Goal: Communication & Community: Answer question/provide support

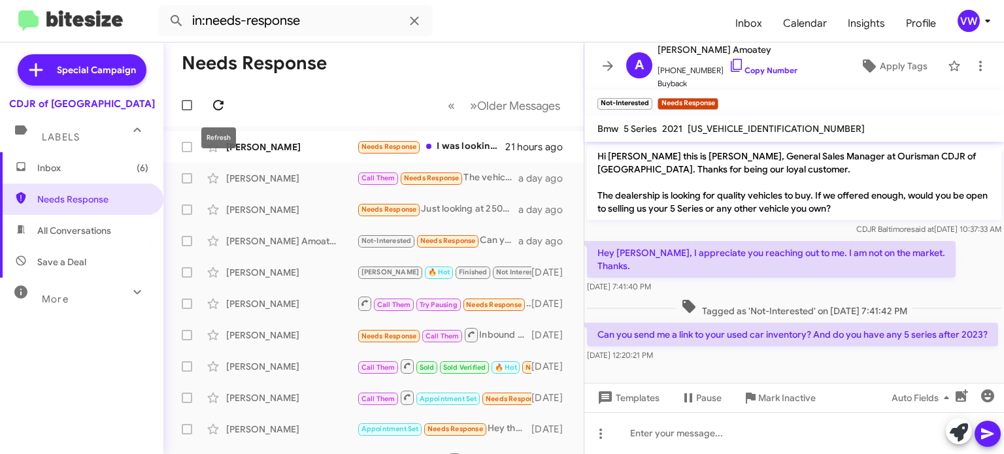
click at [222, 101] on icon at bounding box center [218, 105] width 10 height 10
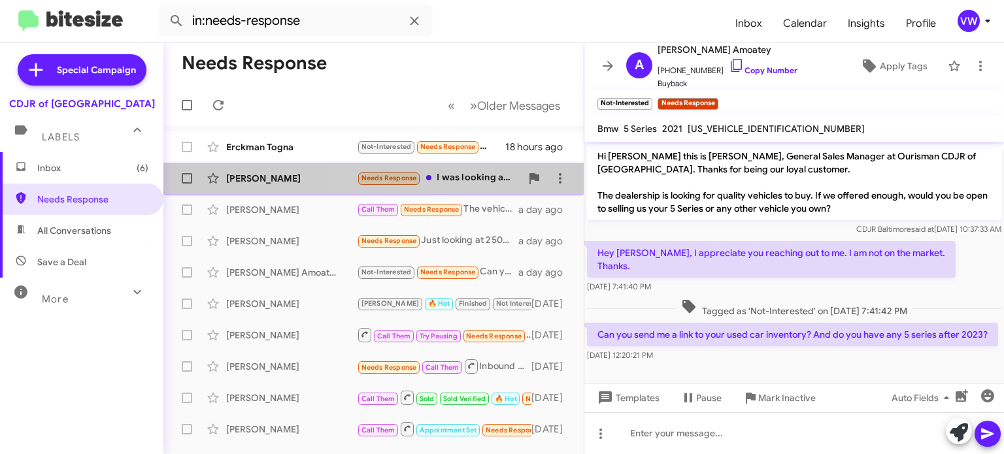
click at [384, 180] on span "Needs Response" at bounding box center [390, 178] width 56 height 9
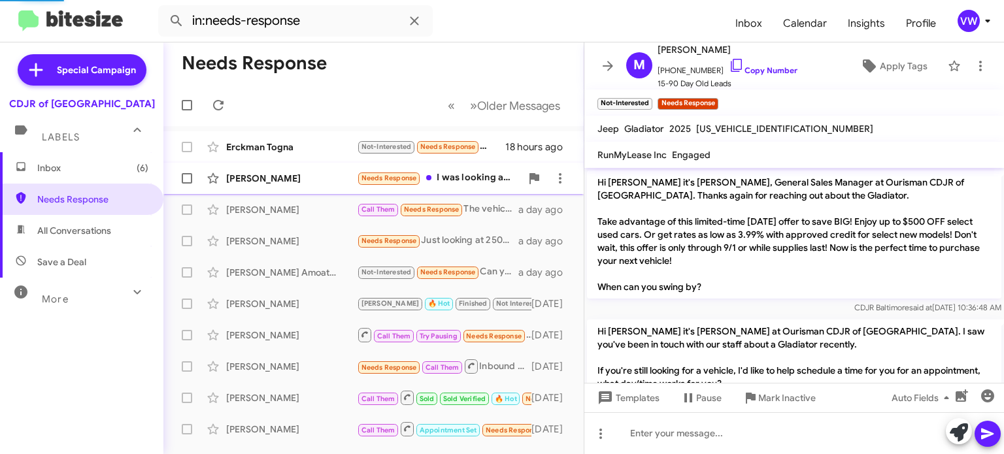
scroll to position [193, 0]
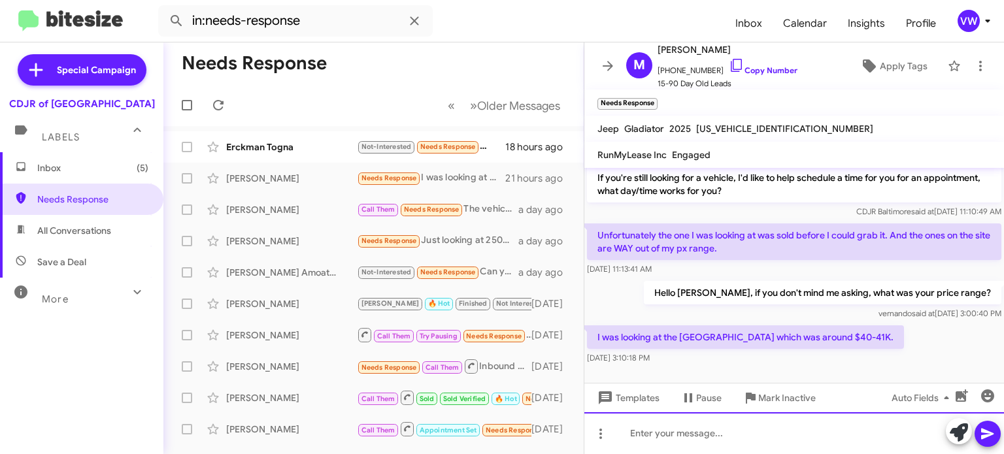
click at [728, 433] on div at bounding box center [795, 434] width 420 height 42
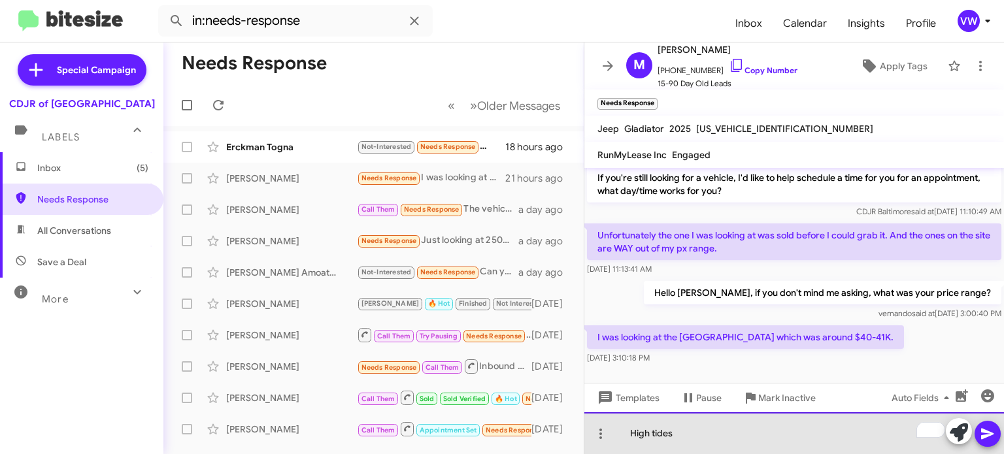
click at [628, 427] on div "High tides" at bounding box center [795, 434] width 420 height 42
click at [759, 430] on div "Hello [PERSON_NAME], Ido have High tides" at bounding box center [795, 434] width 420 height 42
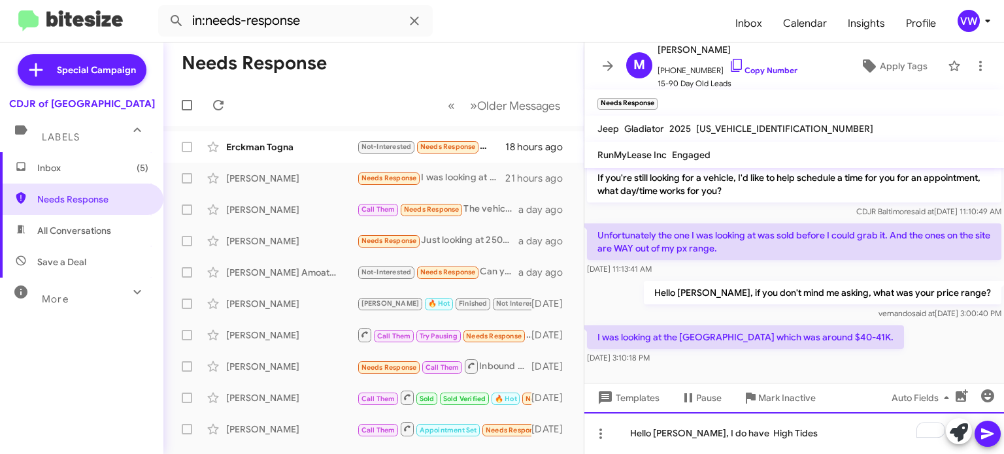
click at [800, 427] on div "Hello [PERSON_NAME], I do have High Tides" at bounding box center [795, 434] width 420 height 42
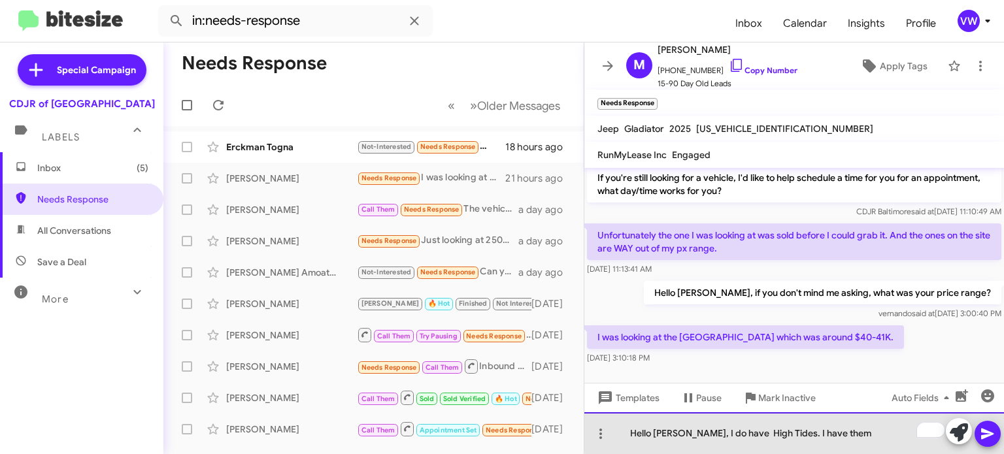
click at [848, 431] on div "Hello [PERSON_NAME], I do have High Tides. I have them" at bounding box center [795, 434] width 420 height 42
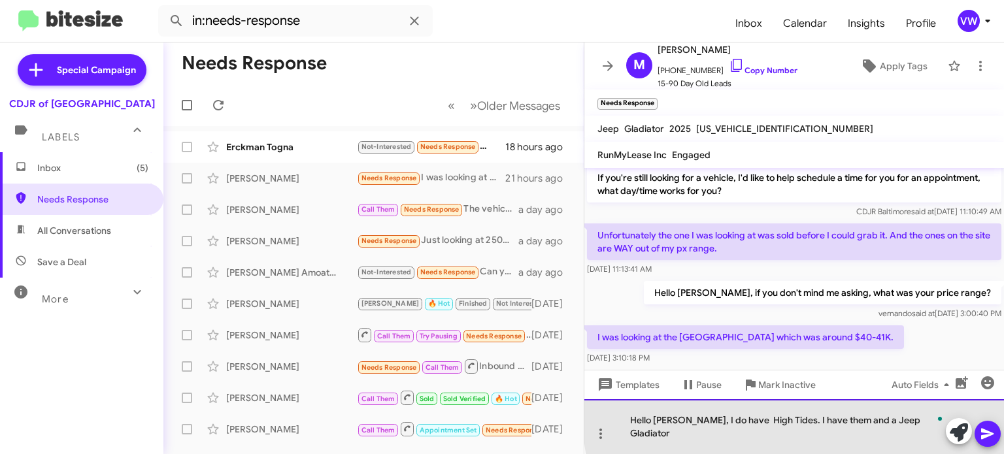
click at [853, 431] on div "Hello [PERSON_NAME], I do have High Tides. I have them and a Jeep Gladiator" at bounding box center [795, 427] width 420 height 55
click at [853, 433] on div "Hello [PERSON_NAME], I do have High Tides. I have them in a Jeep Gladiator" at bounding box center [795, 427] width 420 height 55
click at [844, 430] on div "Hello [PERSON_NAME], I do have High Tides. I have them in Jeep Gladiator" at bounding box center [795, 427] width 420 height 55
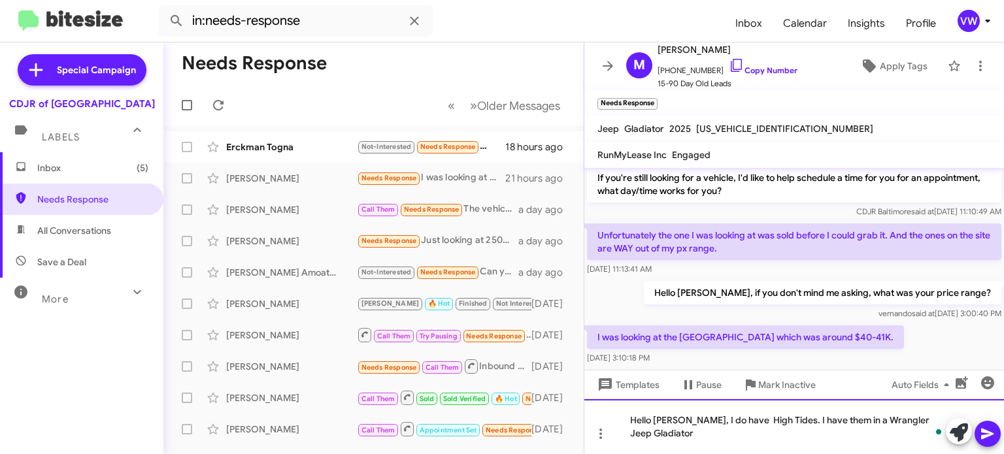
click at [894, 420] on div "Hello [PERSON_NAME], I do have High Tides. I have them in a Wrangler Jeep Gladi…" at bounding box center [795, 427] width 420 height 55
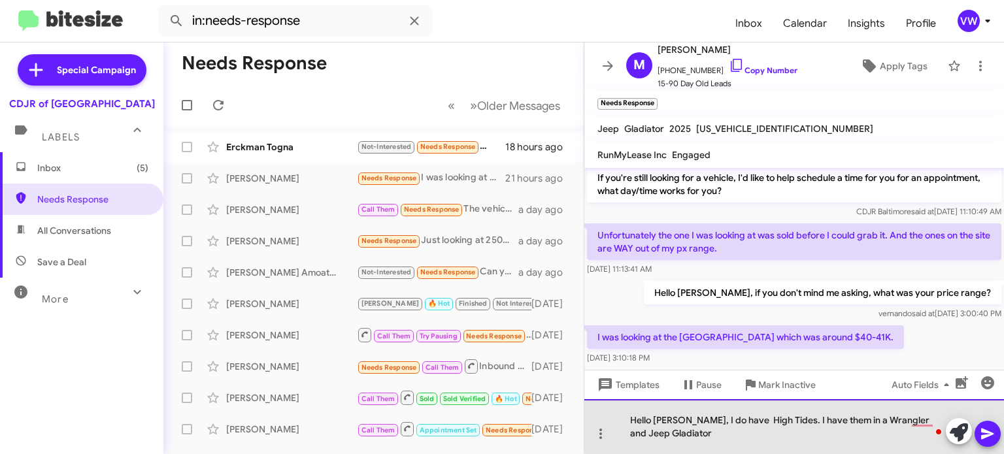
click at [849, 420] on div "Hello [PERSON_NAME], I do have High Tides. I have them in a Wrangler and Jeep G…" at bounding box center [795, 427] width 420 height 55
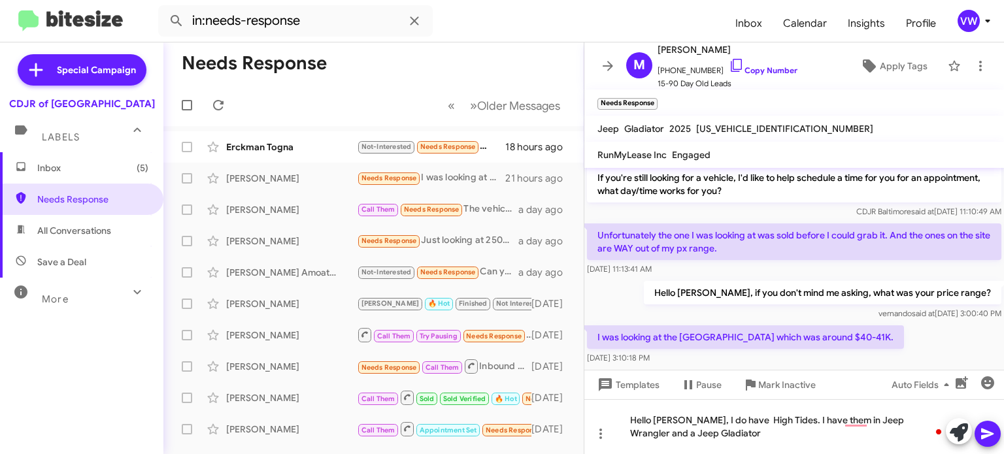
click at [988, 424] on span at bounding box center [988, 434] width 16 height 26
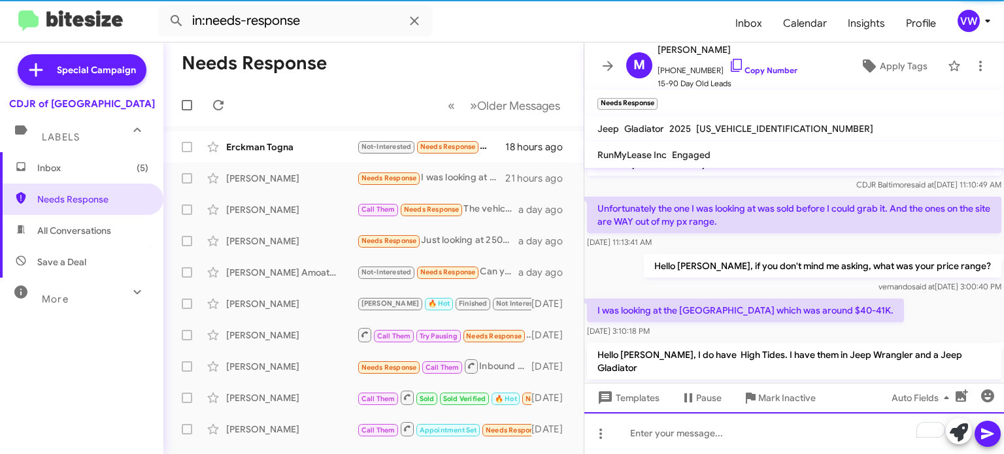
scroll to position [241, 0]
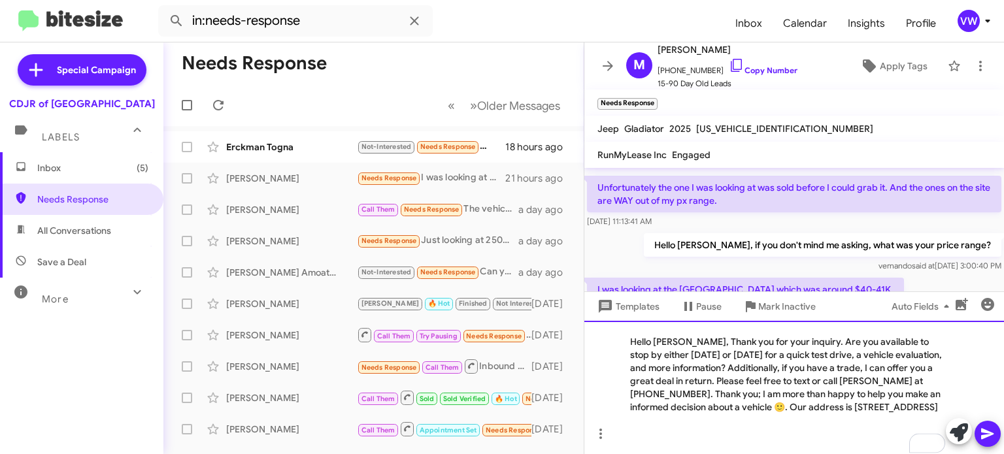
click at [685, 330] on div "Hello [PERSON_NAME], Thank you for your inquiry. Are you available to stop by e…" at bounding box center [795, 387] width 420 height 133
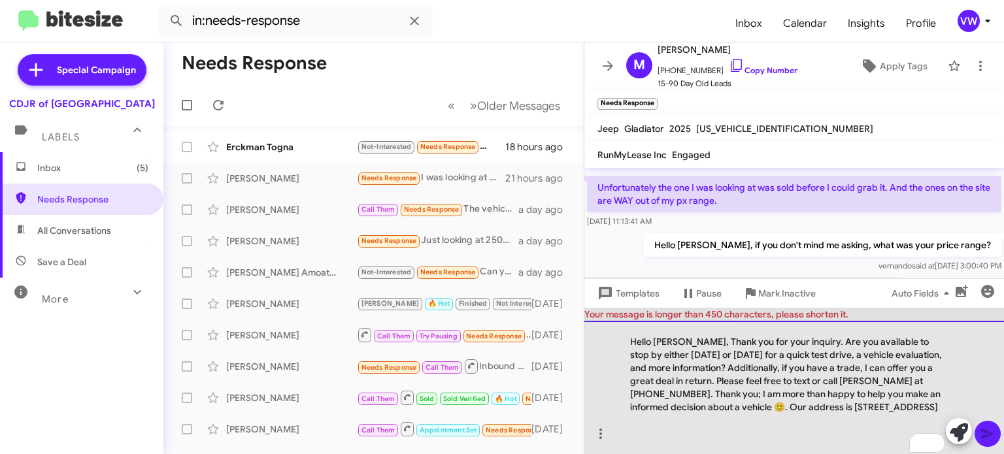
click at [870, 354] on div "Hello [PERSON_NAME], Thank you for your inquiry. Are you available to stop by e…" at bounding box center [795, 387] width 420 height 133
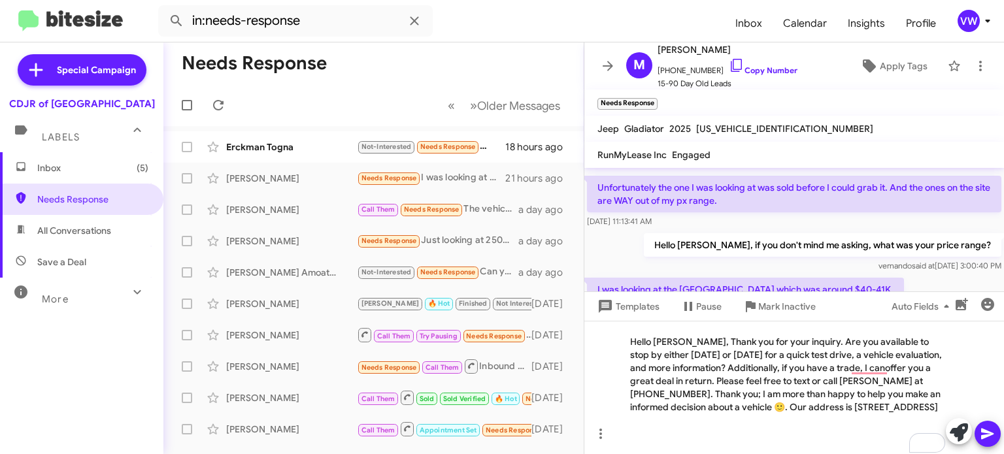
click at [981, 431] on icon at bounding box center [988, 434] width 16 height 16
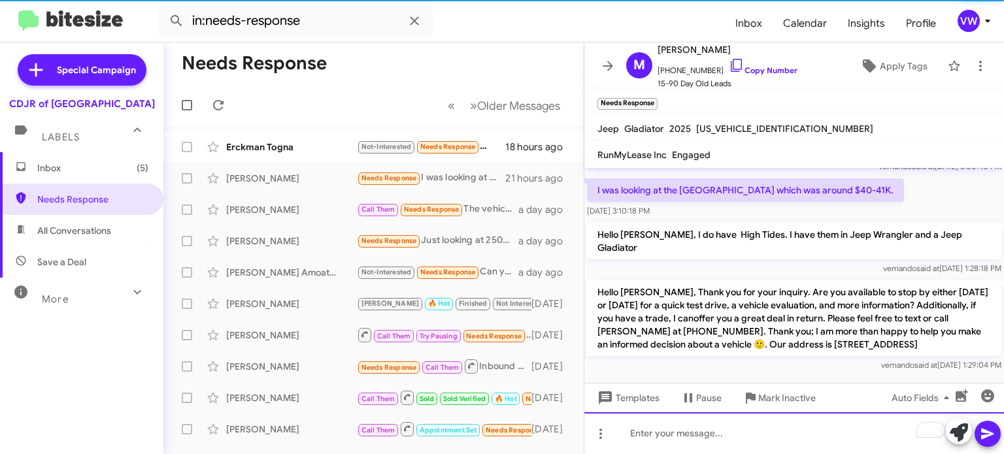
scroll to position [341, 0]
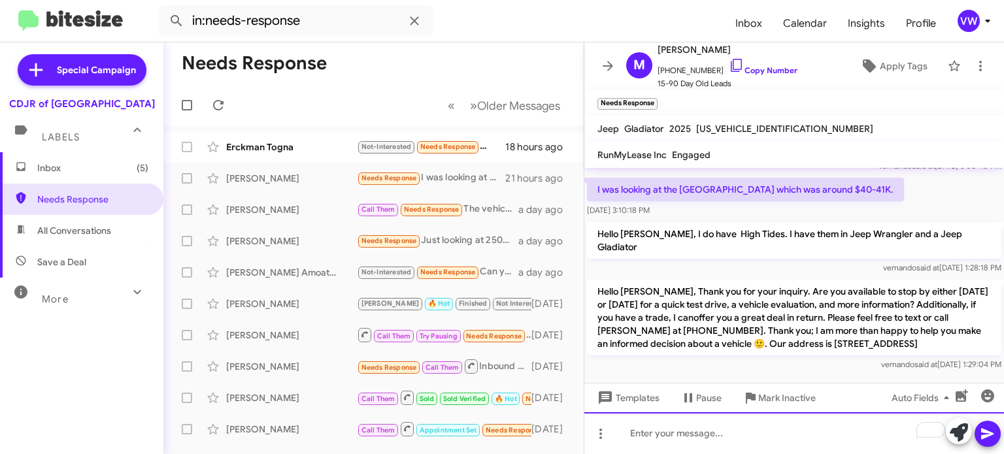
click at [739, 444] on div "To enrich screen reader interactions, please activate Accessibility in Grammarl…" at bounding box center [795, 434] width 420 height 42
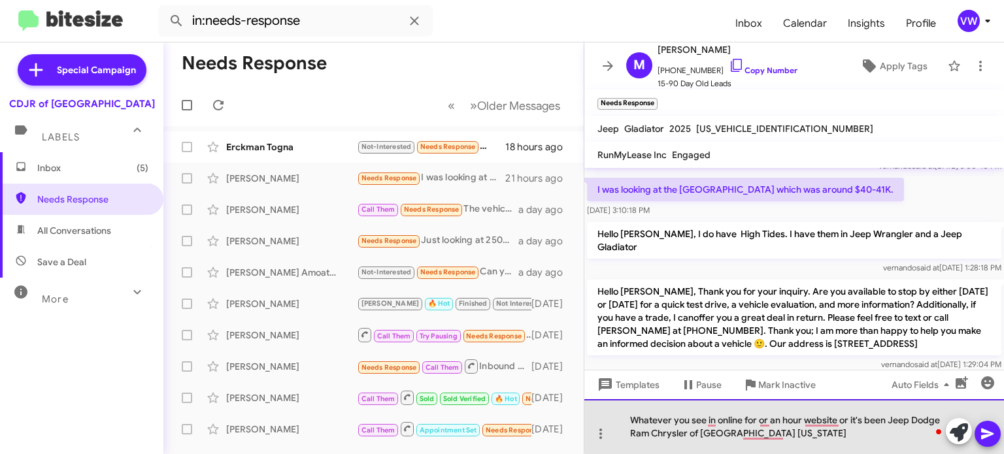
click at [798, 420] on div "Whatever you see in online for or an hour website or it's been Jeep Dodge Ram C…" at bounding box center [795, 427] width 420 height 55
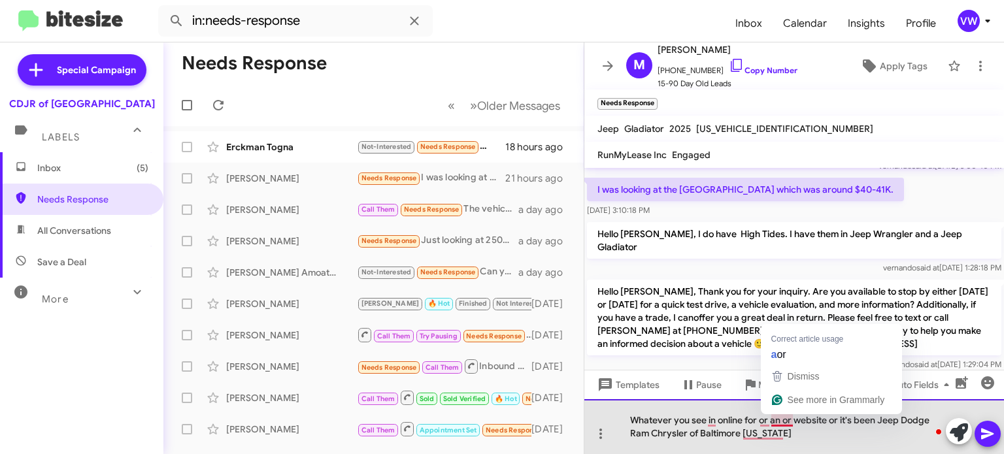
click at [783, 421] on div "Whatever you see in online for or an or website or it's been Jeep Dodge Ram Chr…" at bounding box center [795, 427] width 420 height 55
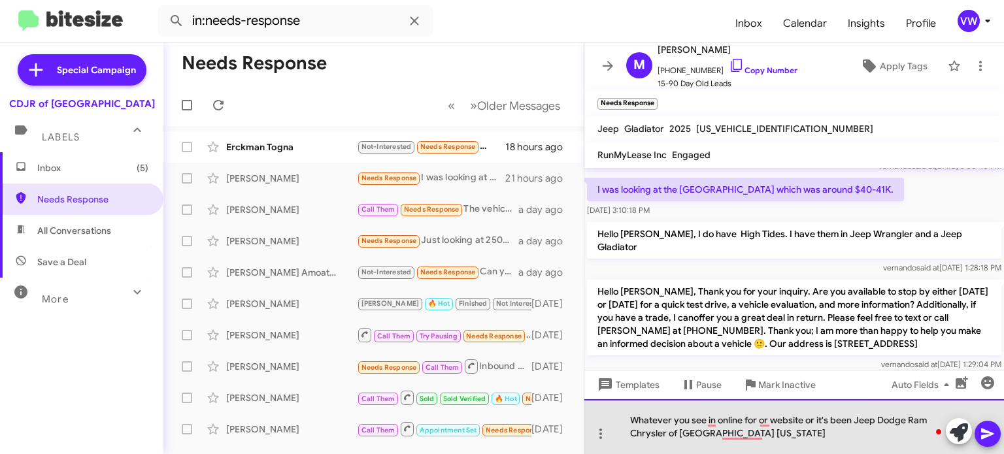
click at [771, 422] on div "Whatever you see in online for or website or it's been Jeep Dodge Ram Chrysler …" at bounding box center [795, 427] width 420 height 55
click at [843, 420] on div "Whatever you see in online for on our website on ourisman Jeep Dodge Ram Chrysl…" at bounding box center [795, 427] width 420 height 55
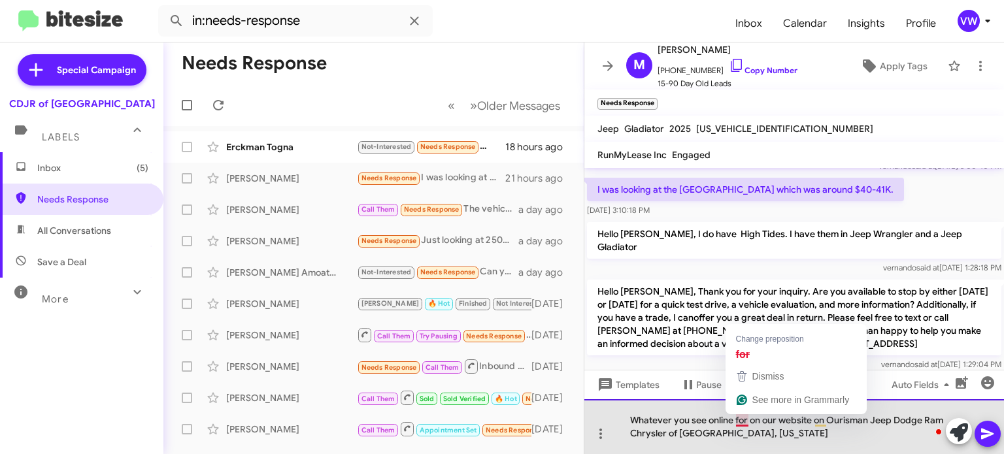
click at [740, 422] on div "Whatever you see online for on our website on Ourisman Jeep Dodge Ram Chrysler …" at bounding box center [795, 427] width 420 height 55
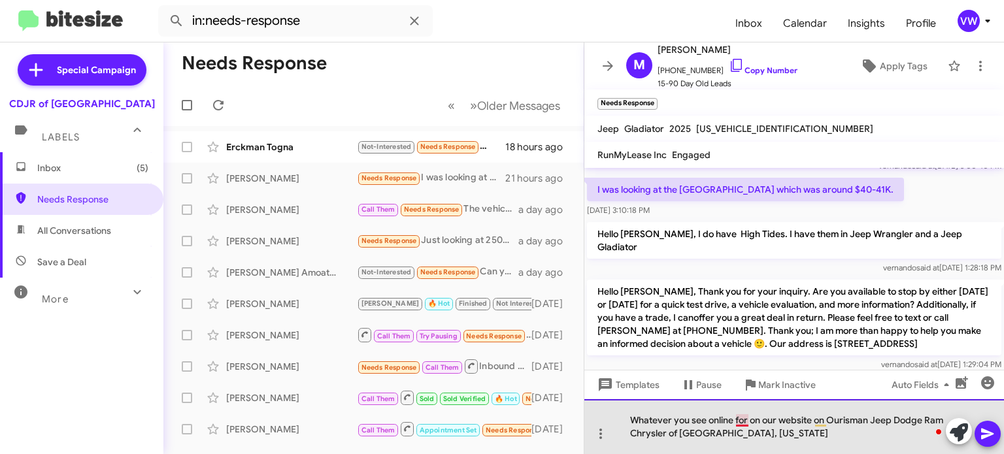
click at [743, 424] on div "Whatever you see online for on our website on Ourisman Jeep Dodge Ram Chrysler …" at bounding box center [795, 427] width 420 height 55
click at [772, 431] on div "Whatever you see online on our website, on Ourisman Jeep Dodge Ram Chrysler of …" at bounding box center [795, 427] width 420 height 55
click at [839, 430] on div "Whatever you see online on our website, on Ourisman Jeep Dodge Ram Chrysler of …" at bounding box center [795, 427] width 420 height 55
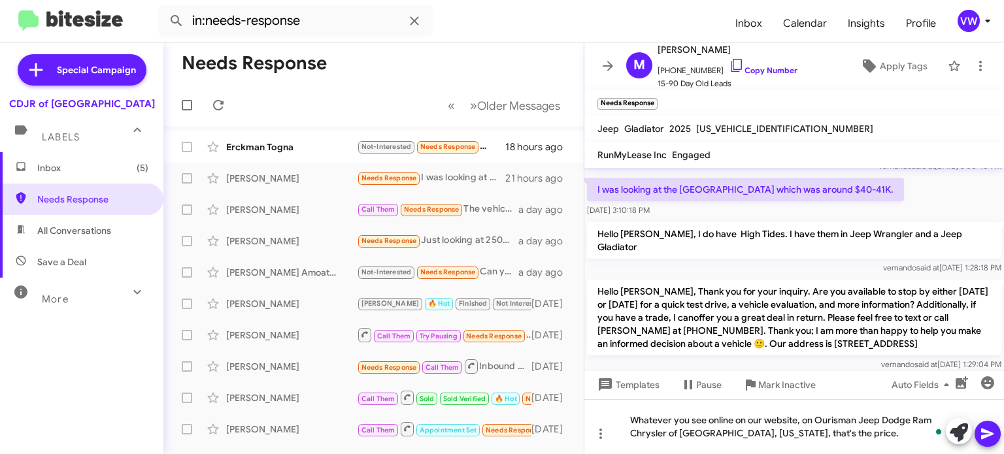
click at [989, 437] on icon at bounding box center [988, 434] width 16 height 16
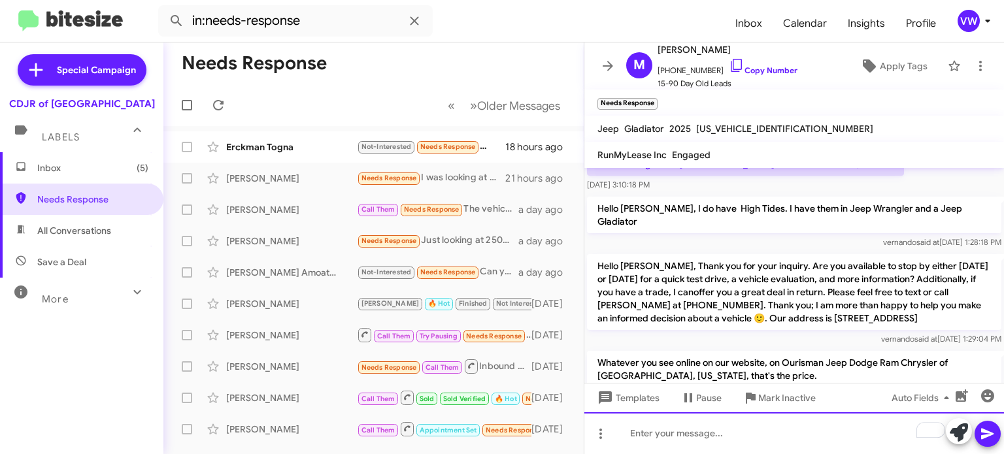
scroll to position [401, 0]
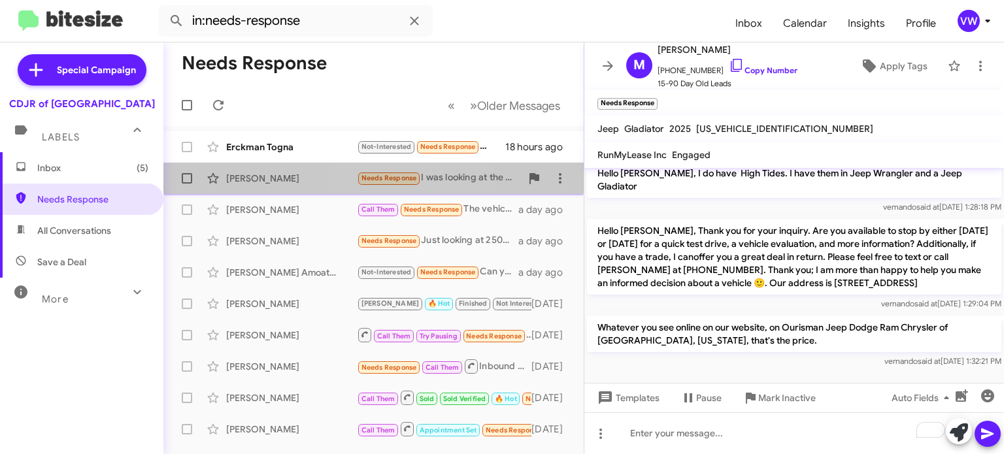
click at [379, 176] on span "Needs Response" at bounding box center [390, 178] width 56 height 9
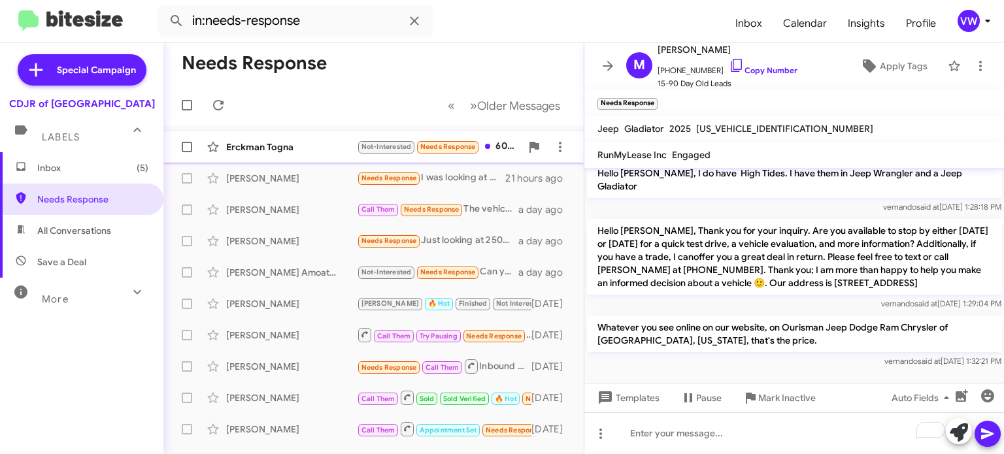
click at [447, 146] on span "Needs Response" at bounding box center [448, 147] width 56 height 9
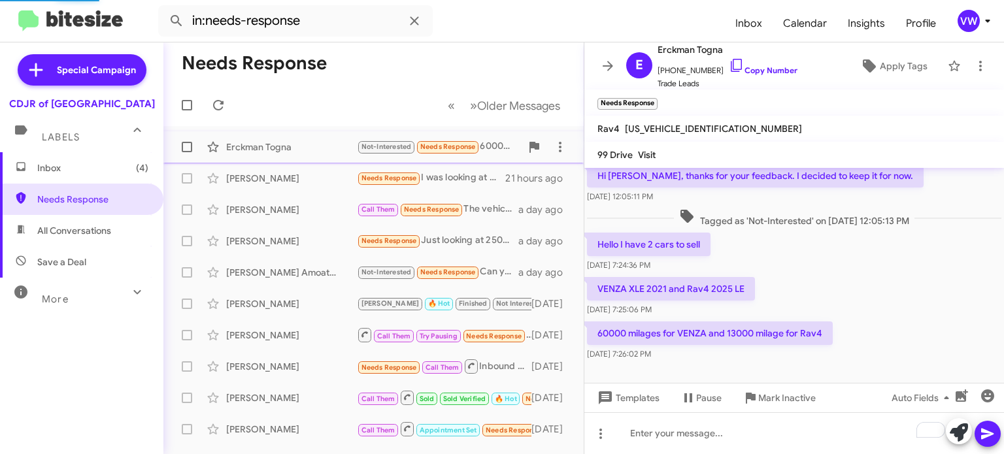
scroll to position [78, 0]
drag, startPoint x: 211, startPoint y: 102, endPoint x: 220, endPoint y: 98, distance: 10.0
click at [215, 102] on icon at bounding box center [219, 105] width 16 height 16
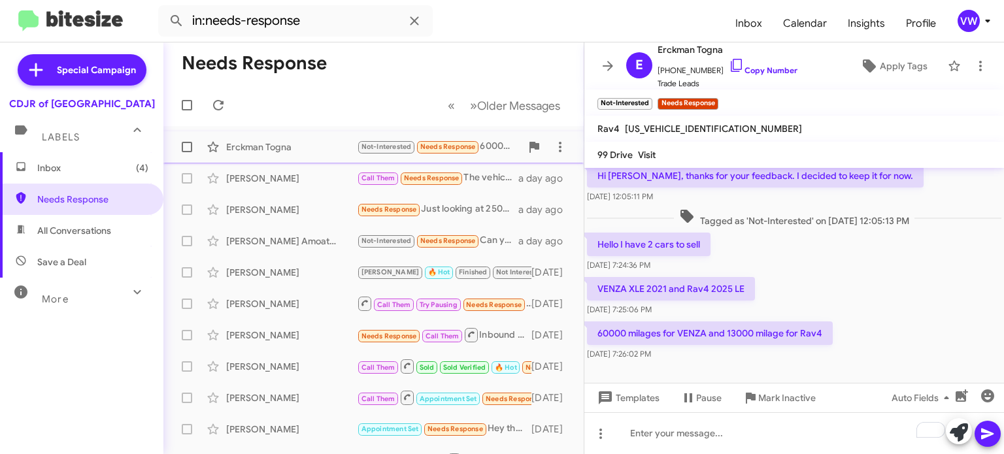
click at [468, 150] on span "Needs Response" at bounding box center [448, 147] width 56 height 9
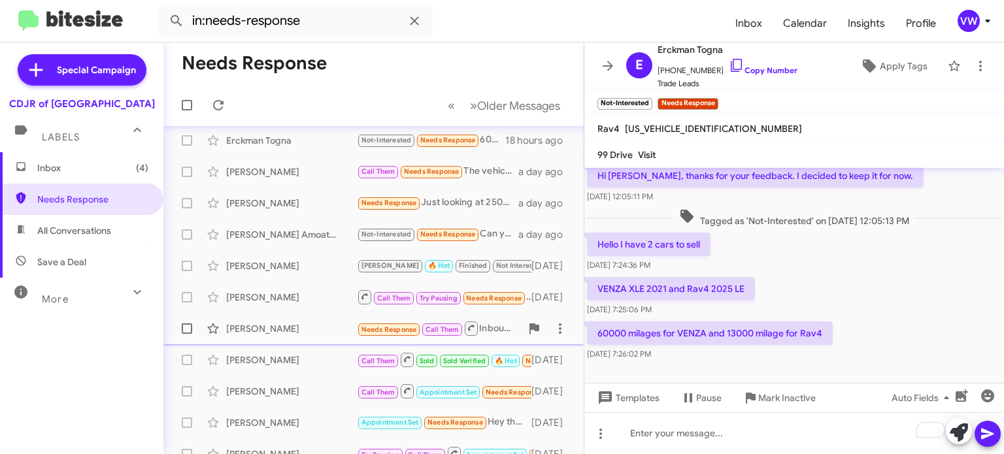
scroll to position [13, 0]
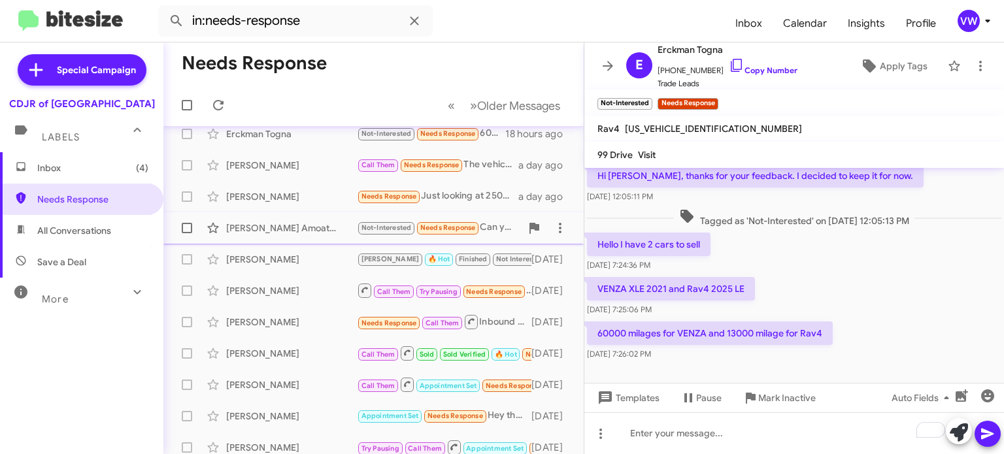
click at [447, 230] on span "Needs Response" at bounding box center [448, 228] width 56 height 9
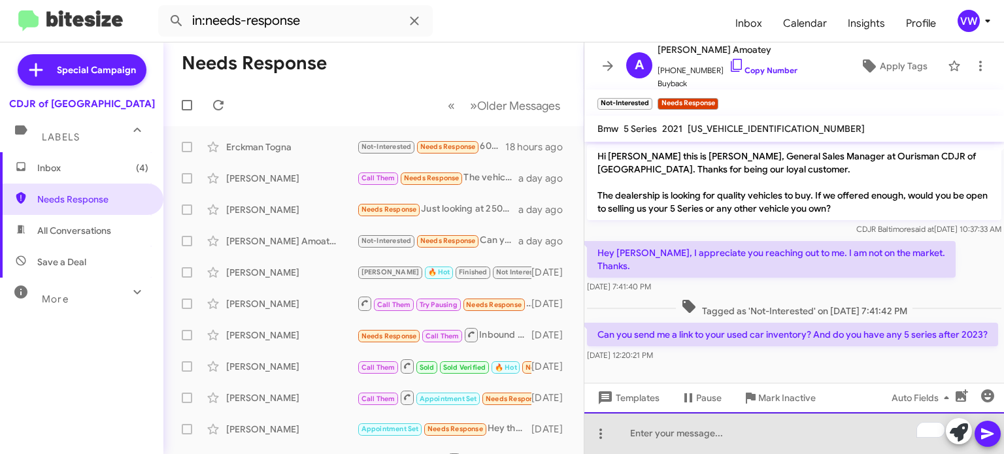
click at [653, 435] on div "To enrich screen reader interactions, please activate Accessibility in Grammarl…" at bounding box center [795, 434] width 420 height 42
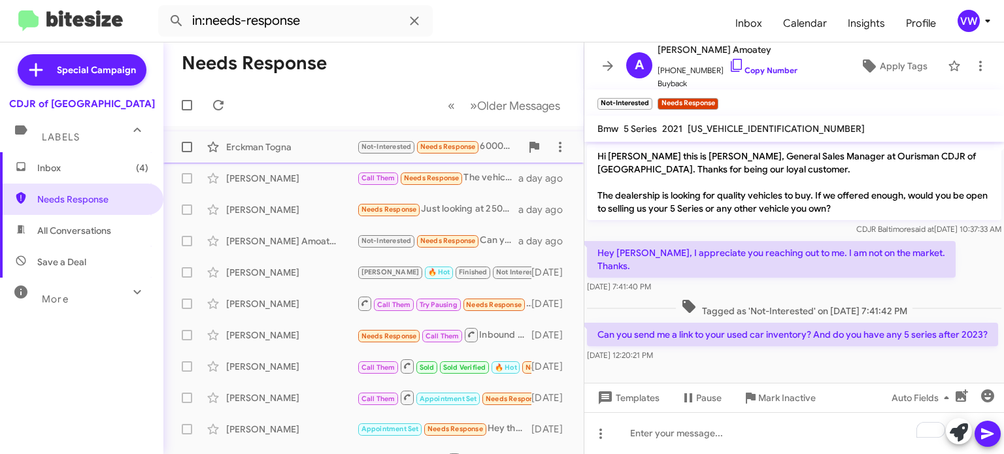
click at [435, 149] on span "Needs Response" at bounding box center [448, 147] width 56 height 9
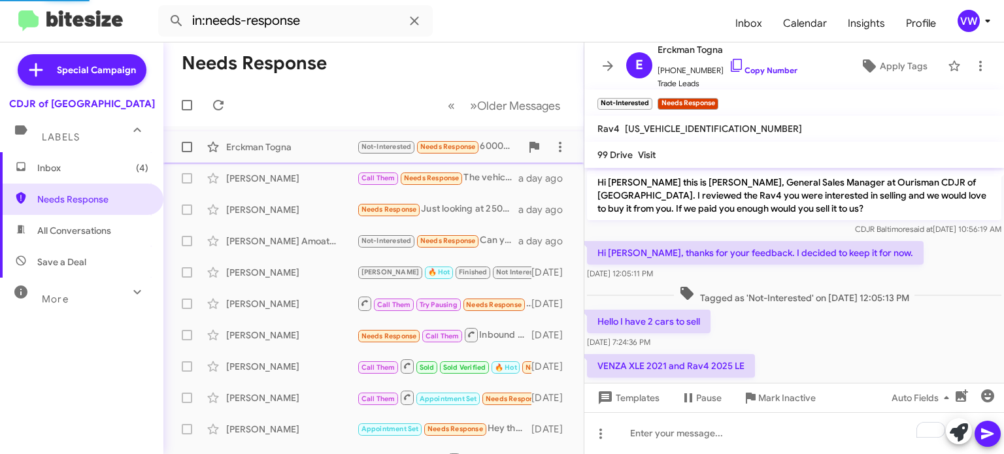
scroll to position [78, 0]
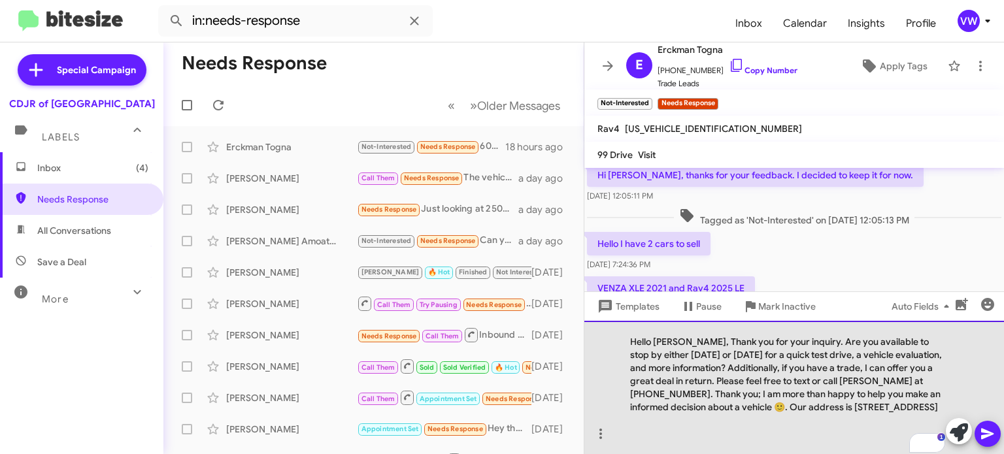
click at [683, 328] on div "Hello [PERSON_NAME], Thank you for your inquiry. Are you available to stop by e…" at bounding box center [795, 387] width 420 height 133
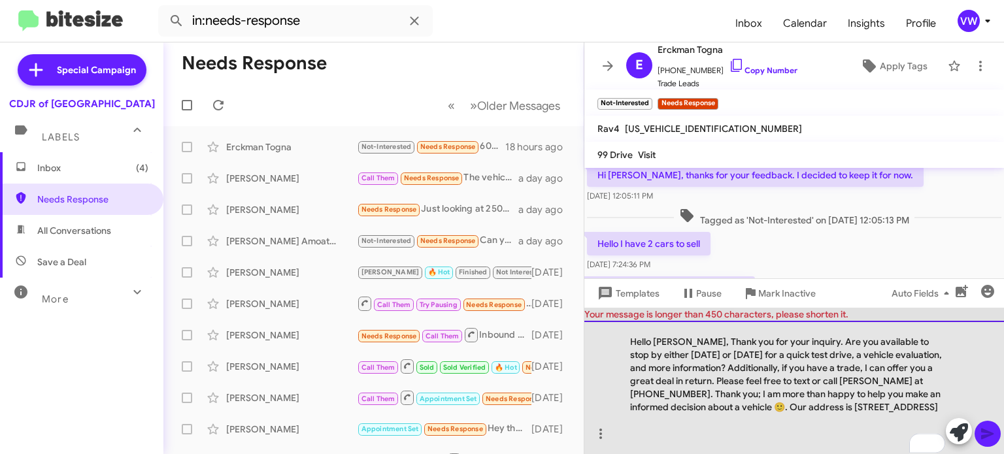
click at [869, 354] on div "Hello [PERSON_NAME], Thank you for your inquiry. Are you available to stop by e…" at bounding box center [795, 387] width 420 height 133
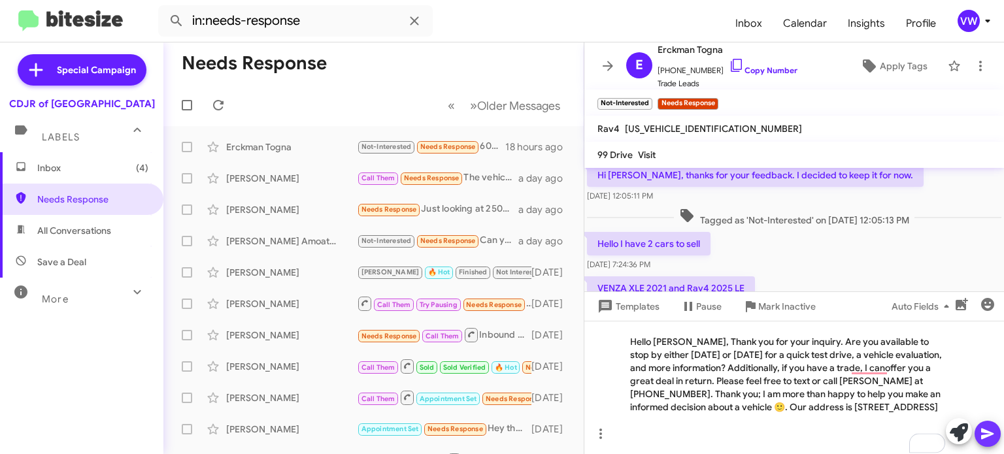
click at [991, 434] on icon at bounding box center [988, 434] width 16 height 16
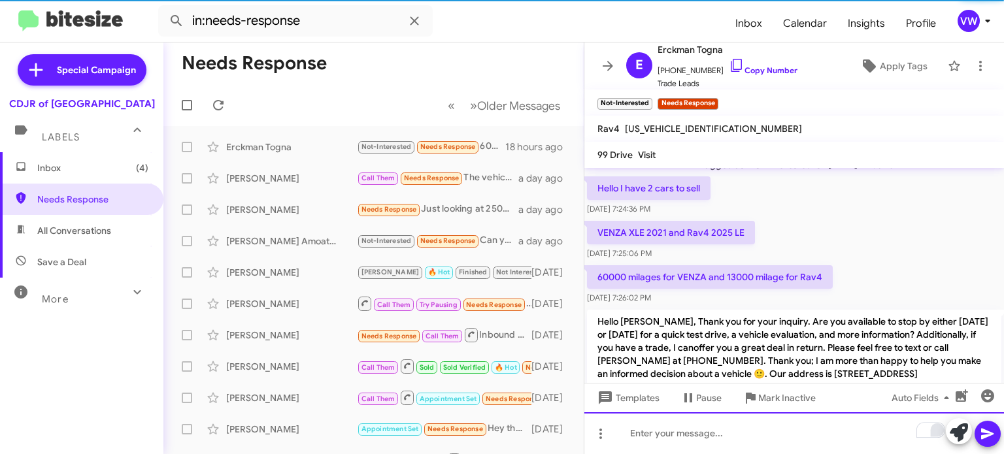
scroll to position [178, 0]
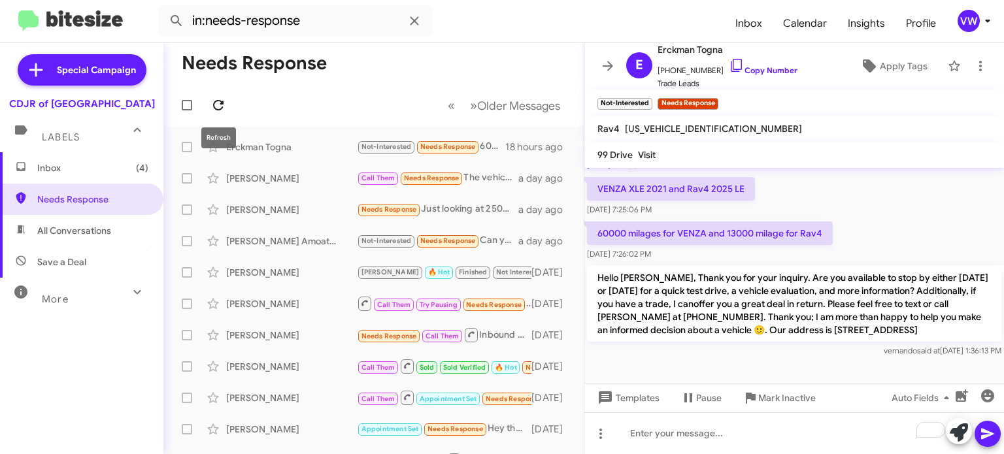
click at [215, 103] on icon at bounding box center [219, 105] width 16 height 16
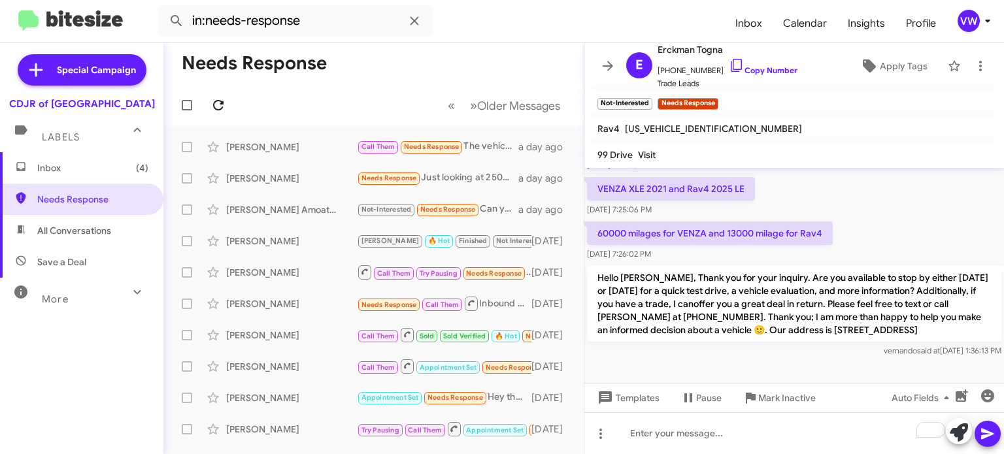
click at [216, 105] on icon at bounding box center [219, 105] width 16 height 16
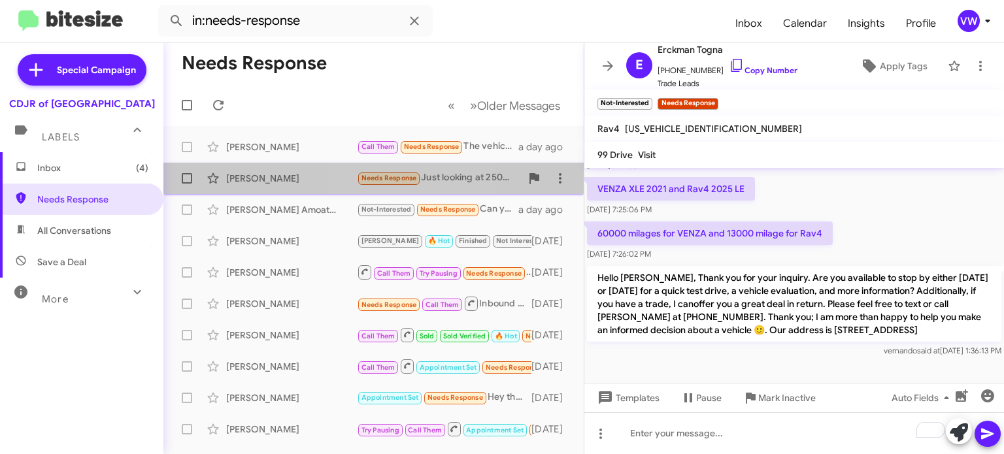
click at [398, 176] on span "Needs Response" at bounding box center [390, 178] width 56 height 9
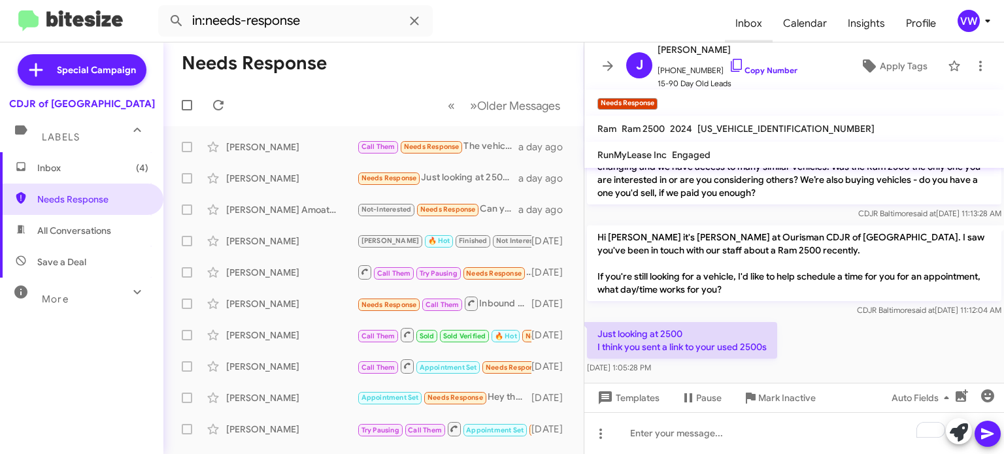
scroll to position [1, 0]
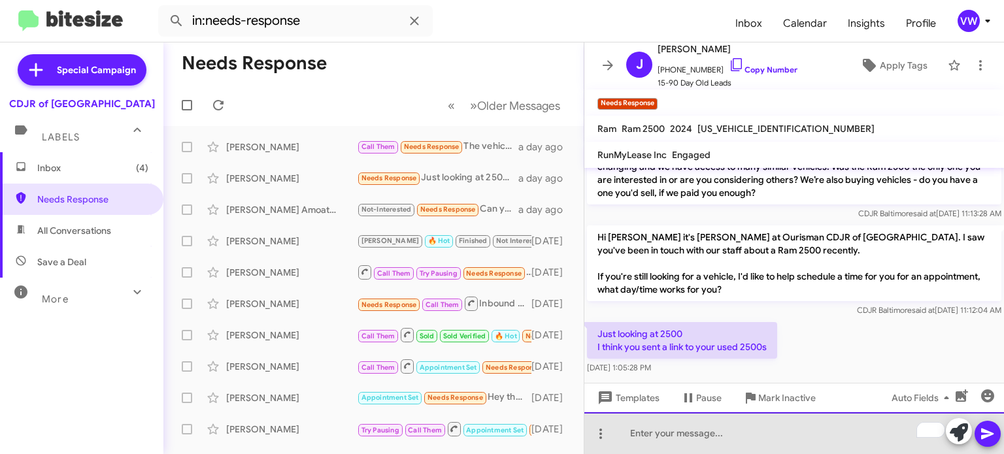
click at [664, 434] on div "To enrich screen reader interactions, please activate Accessibility in Grammarl…" at bounding box center [795, 434] width 420 height 42
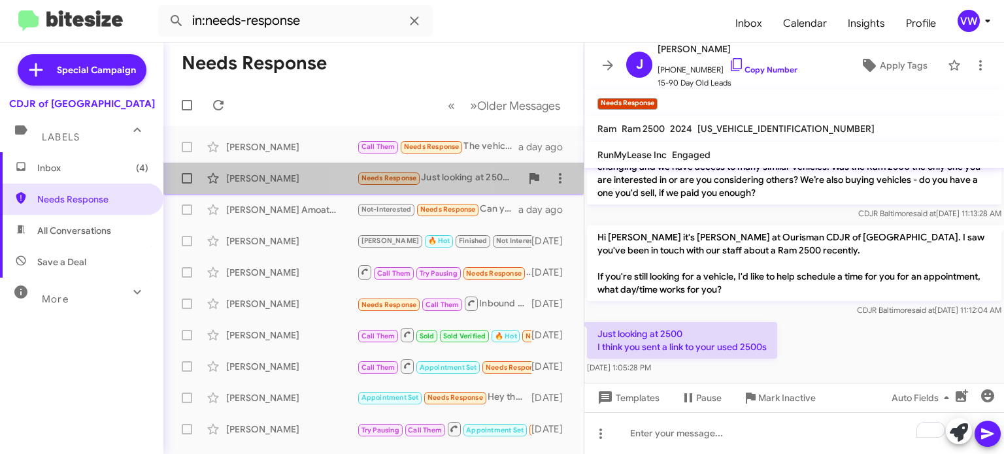
click at [381, 184] on small "Needs Response" at bounding box center [388, 179] width 61 height 12
click at [384, 182] on span "Needs Response" at bounding box center [390, 178] width 56 height 9
click at [386, 183] on small "Needs Response" at bounding box center [388, 179] width 61 height 12
click at [403, 179] on span "Needs Response" at bounding box center [390, 178] width 56 height 9
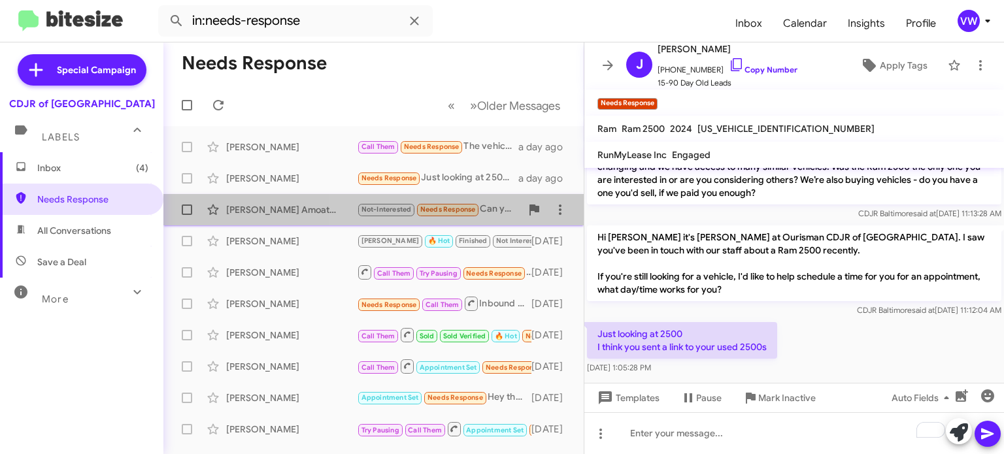
click at [457, 207] on span "Needs Response" at bounding box center [448, 209] width 56 height 9
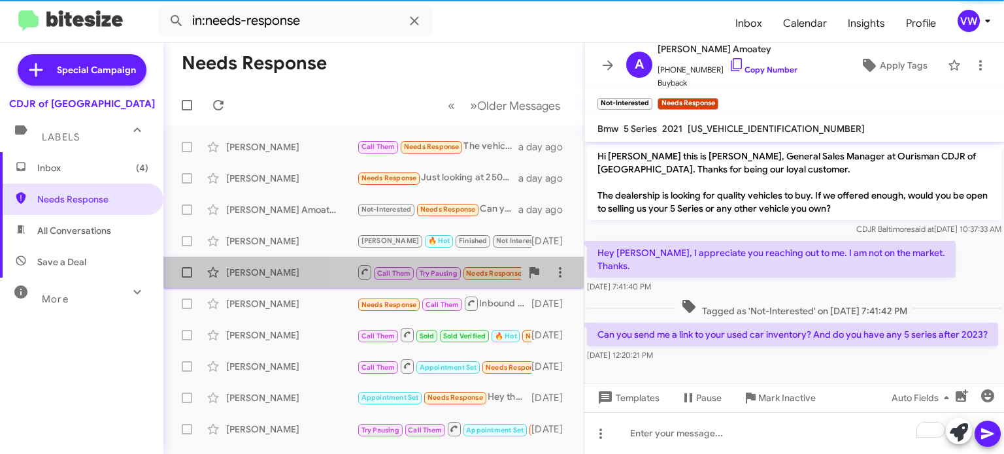
click at [483, 269] on span "Needs Response" at bounding box center [494, 273] width 56 height 9
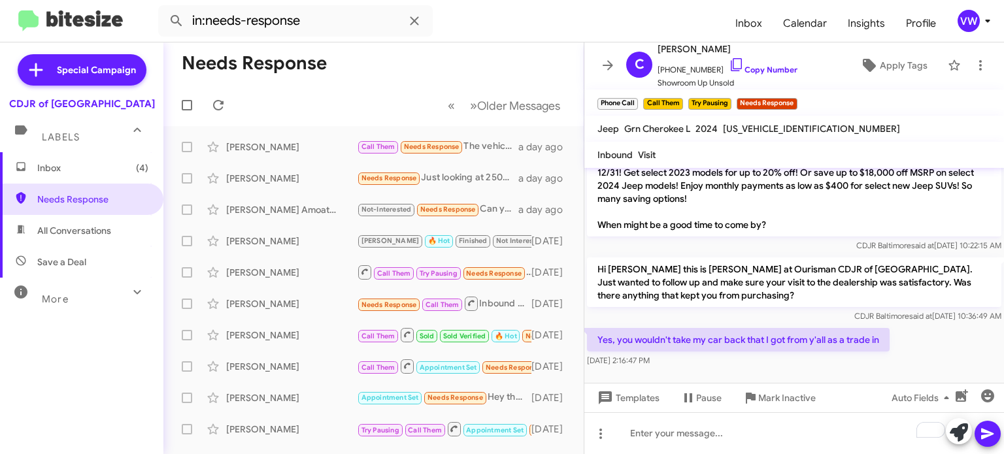
scroll to position [1457, 0]
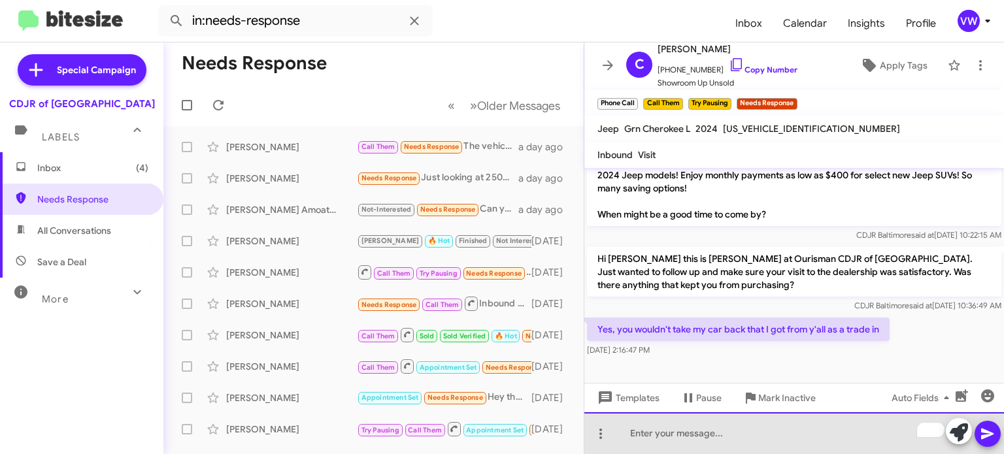
click at [768, 433] on div "To enrich screen reader interactions, please activate Accessibility in Grammarl…" at bounding box center [795, 434] width 420 height 42
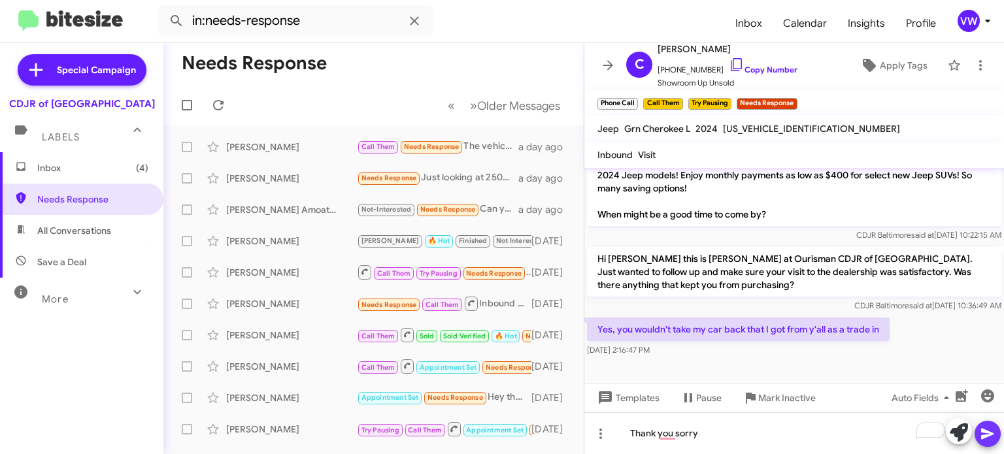
click at [983, 430] on icon at bounding box center [987, 434] width 12 height 11
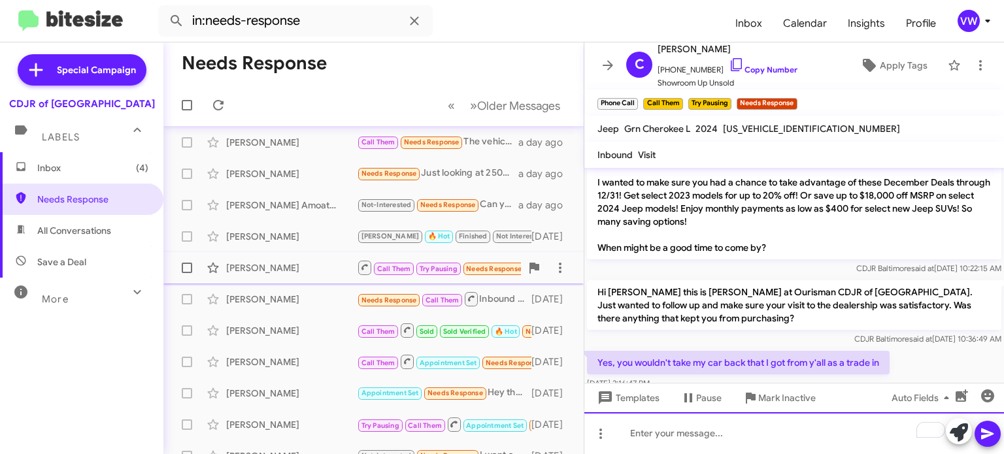
scroll to position [0, 0]
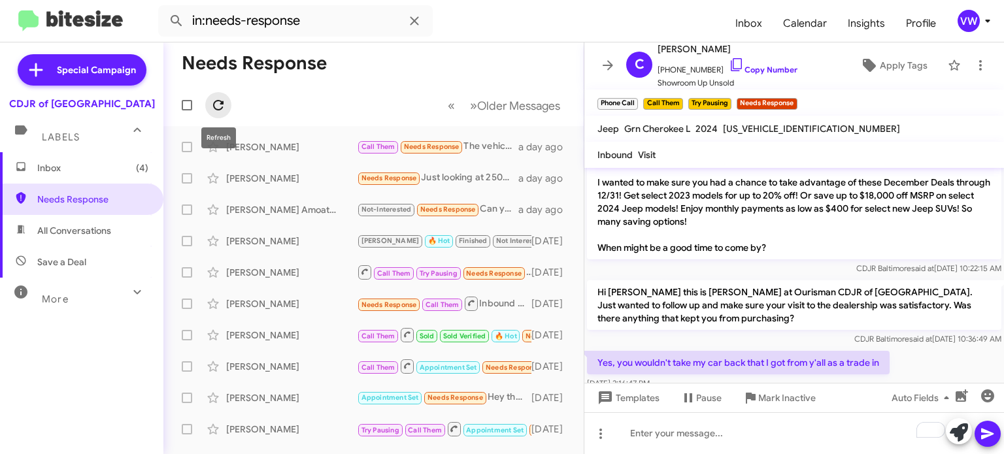
click at [217, 110] on icon at bounding box center [219, 105] width 16 height 16
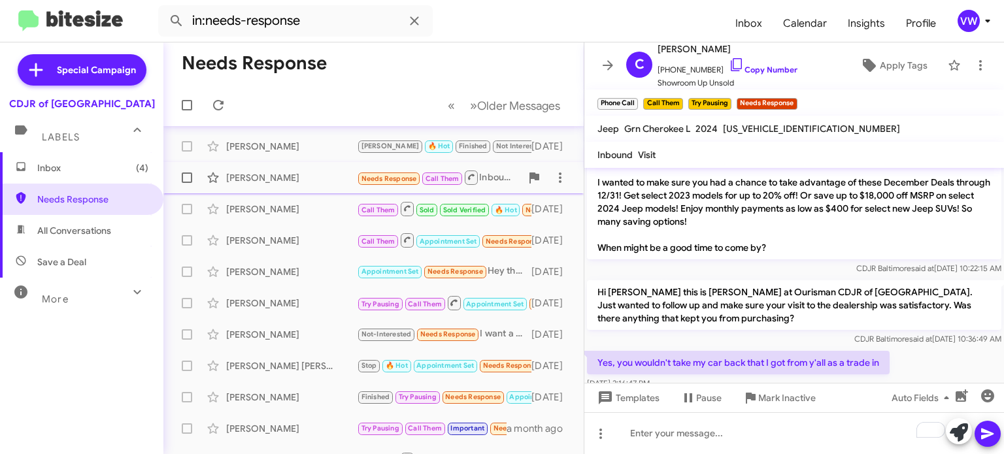
scroll to position [81, 0]
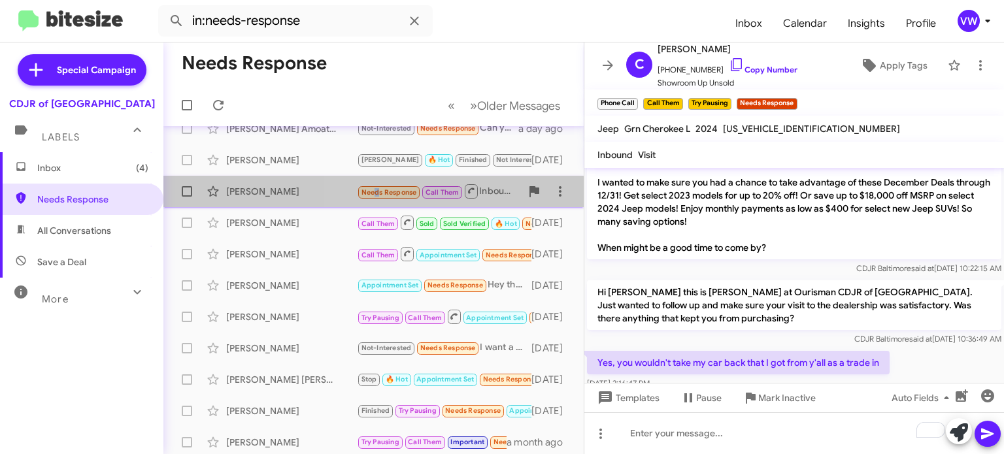
click at [373, 192] on span "Needs Response" at bounding box center [390, 192] width 56 height 9
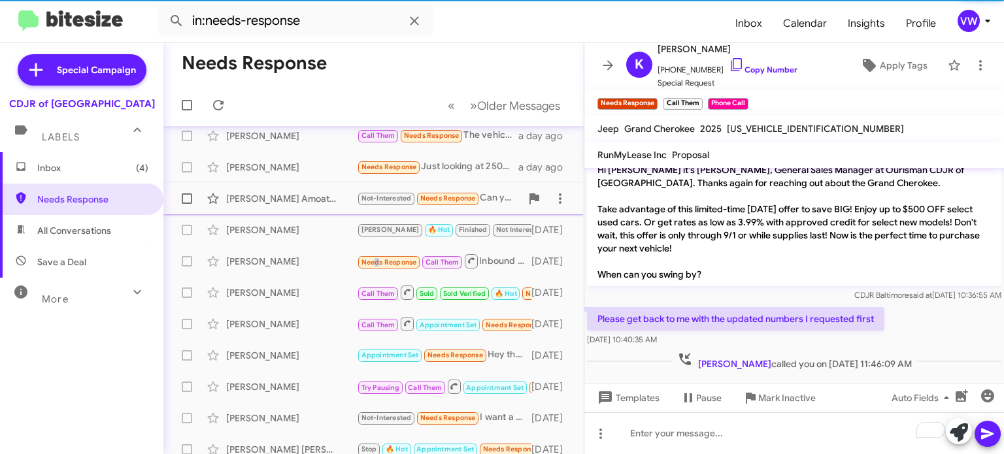
scroll to position [8, 0]
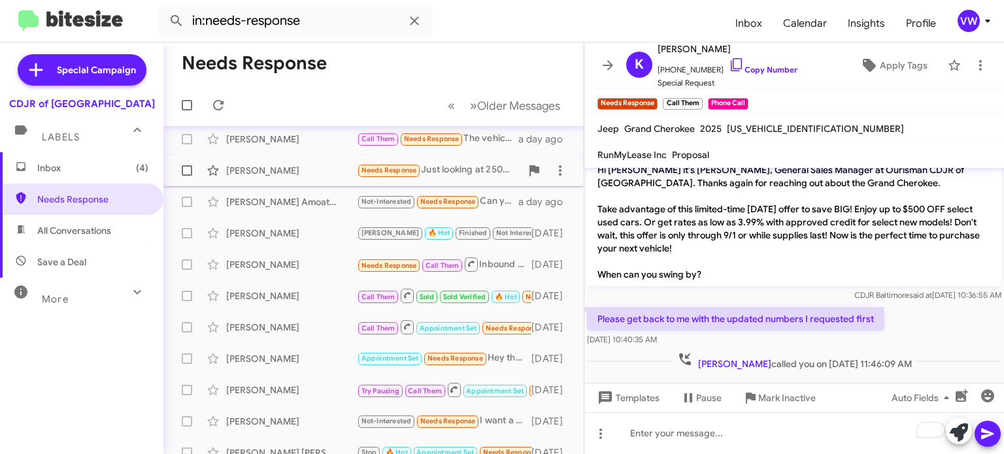
click at [394, 171] on span "Needs Response" at bounding box center [390, 170] width 56 height 9
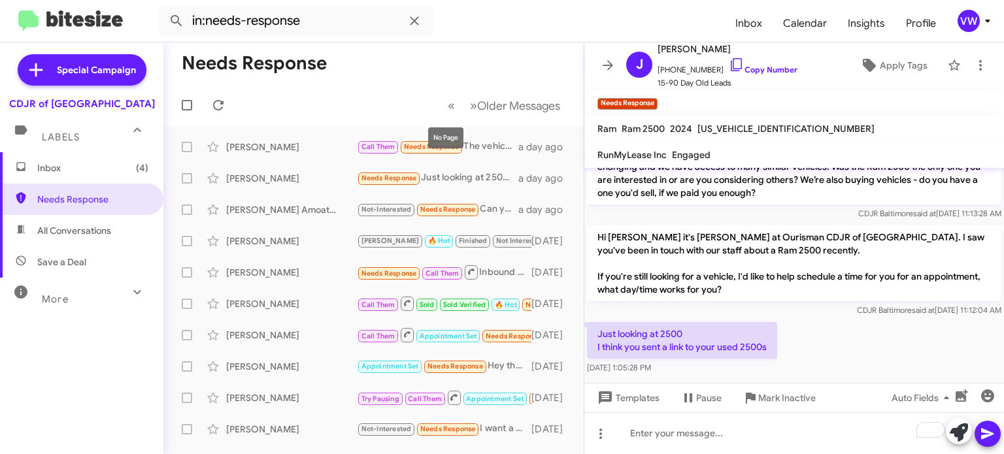
click at [441, 141] on div "No Page" at bounding box center [445, 138] width 35 height 21
click at [437, 151] on mat-tooltip-component "No Page" at bounding box center [446, 137] width 54 height 39
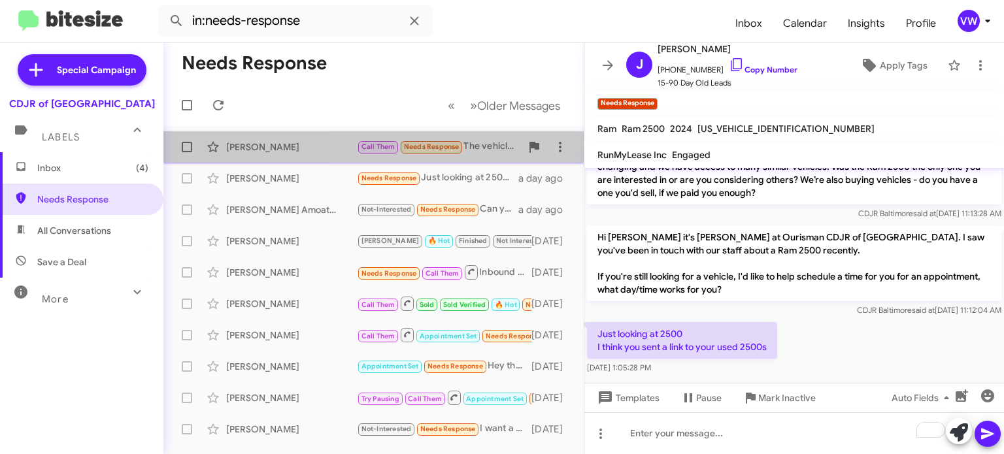
click at [428, 153] on span "Call Them Needs Response" at bounding box center [410, 146] width 107 height 15
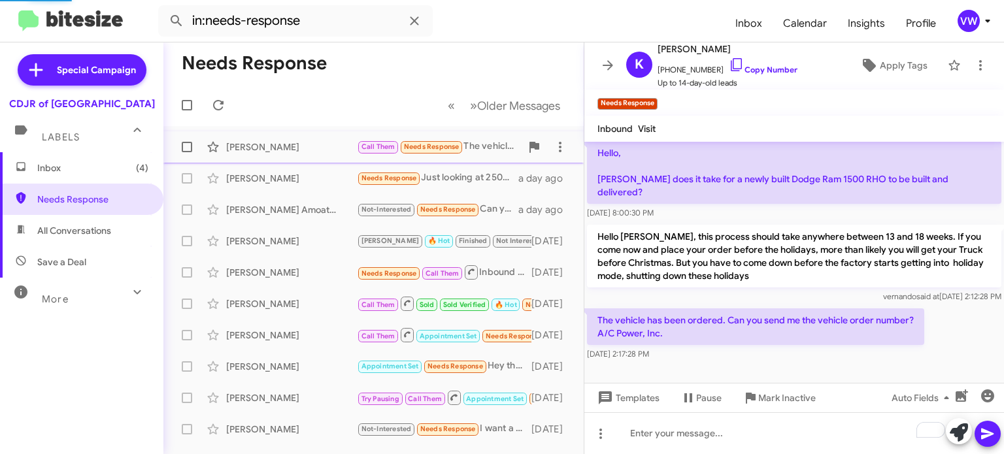
scroll to position [136, 0]
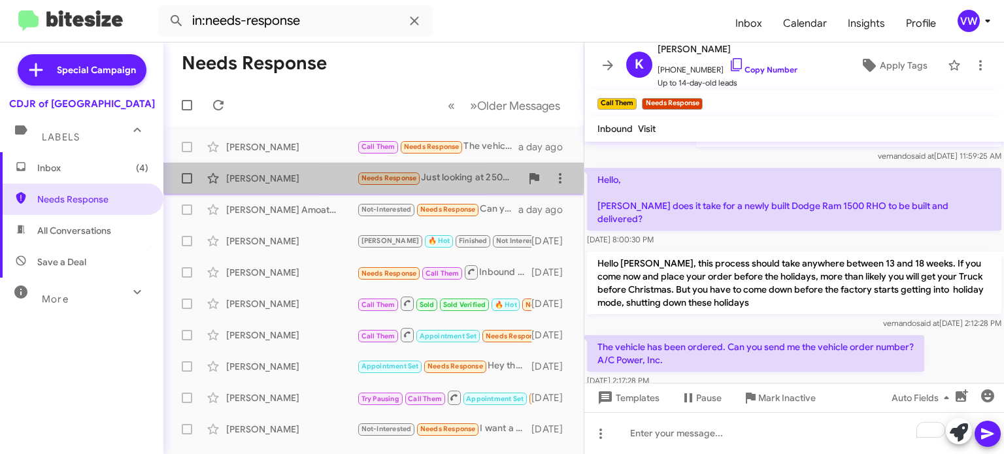
click at [369, 167] on div "[PERSON_NAME] Needs Response Just looking at 2500 I think you sent a link to yo…" at bounding box center [374, 178] width 400 height 26
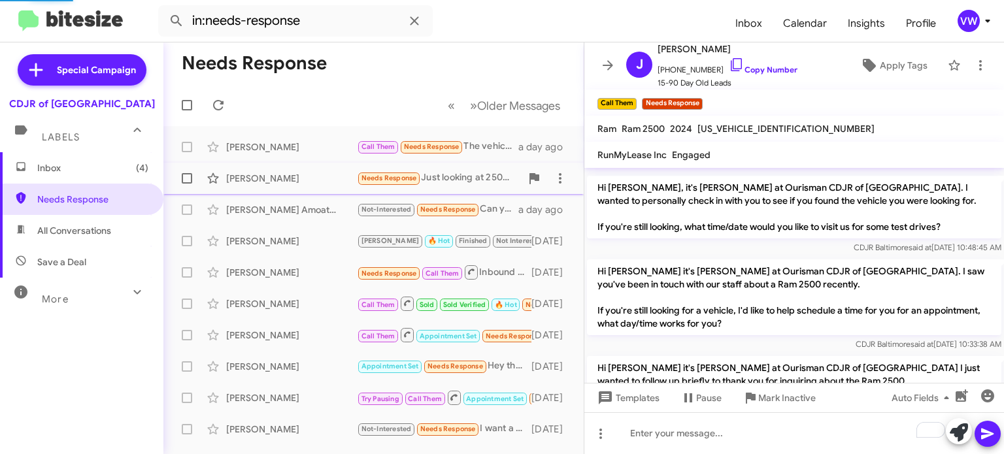
scroll to position [1002, 0]
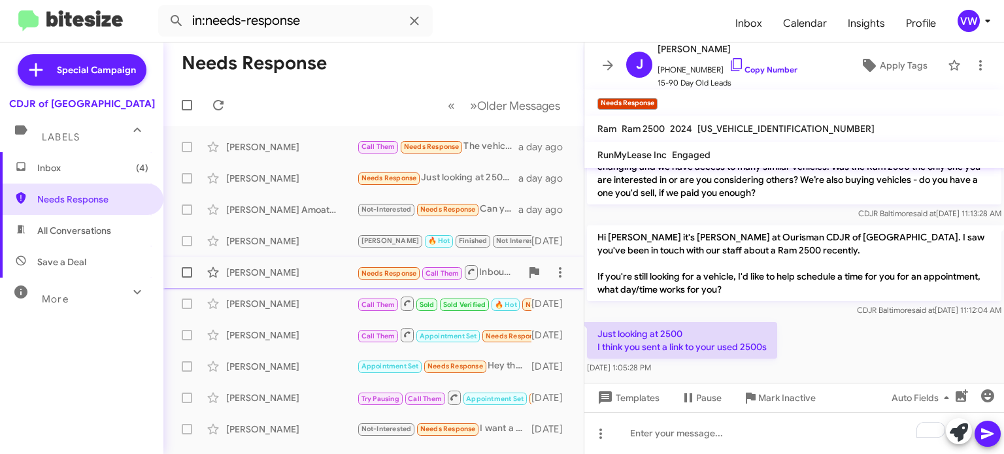
click at [402, 272] on span "Needs Response" at bounding box center [390, 273] width 56 height 9
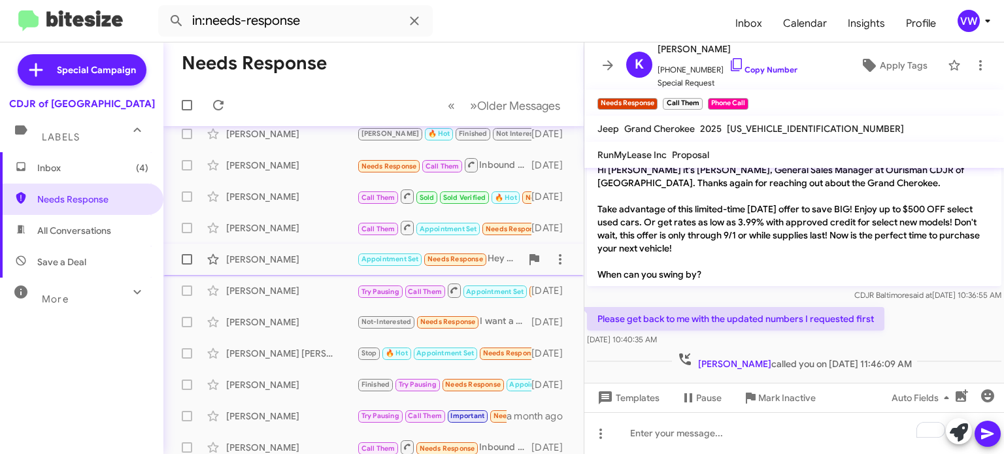
scroll to position [95, 0]
